Goal: Transaction & Acquisition: Purchase product/service

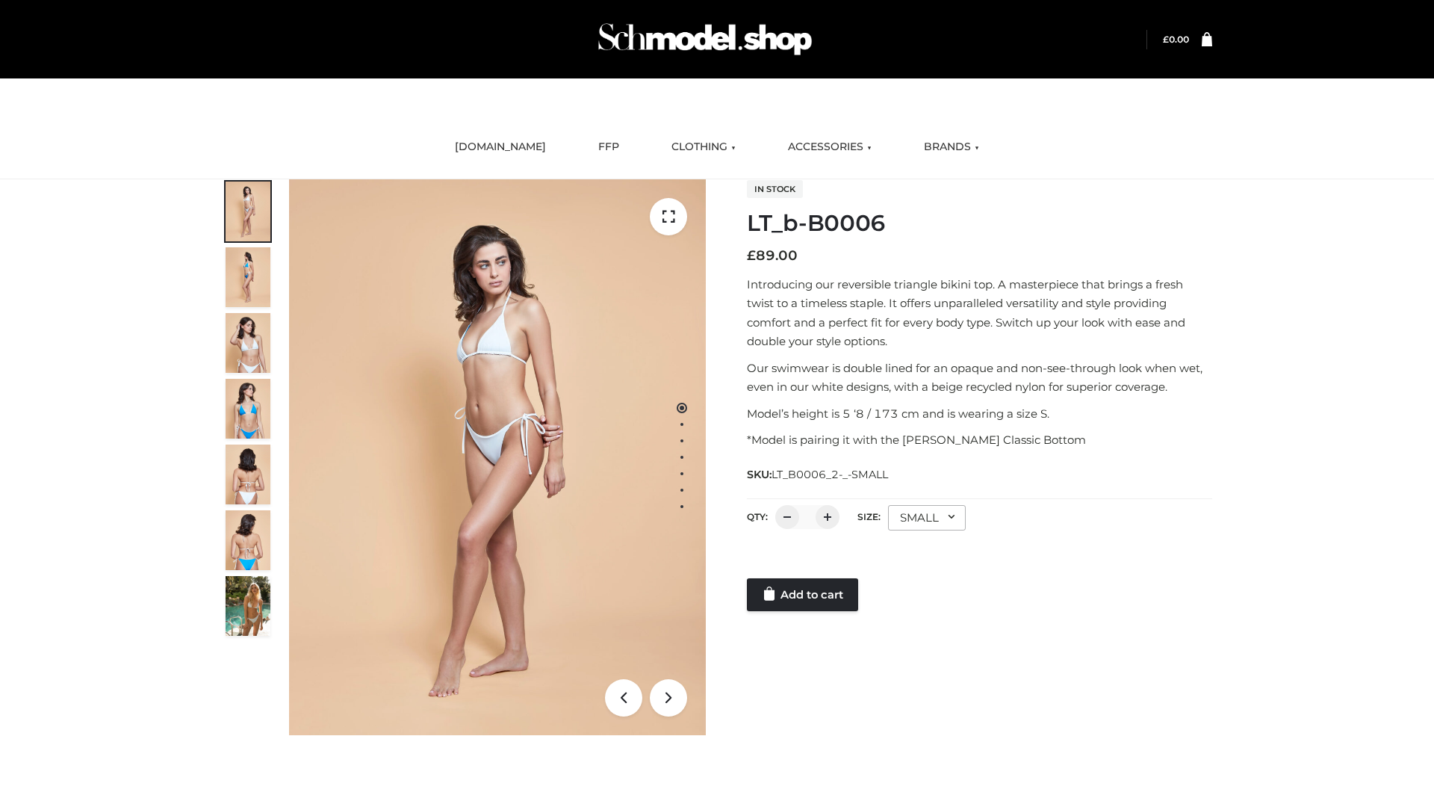
click at [804, 594] on link "Add to cart" at bounding box center [802, 594] width 111 height 33
